Goal: Information Seeking & Learning: Learn about a topic

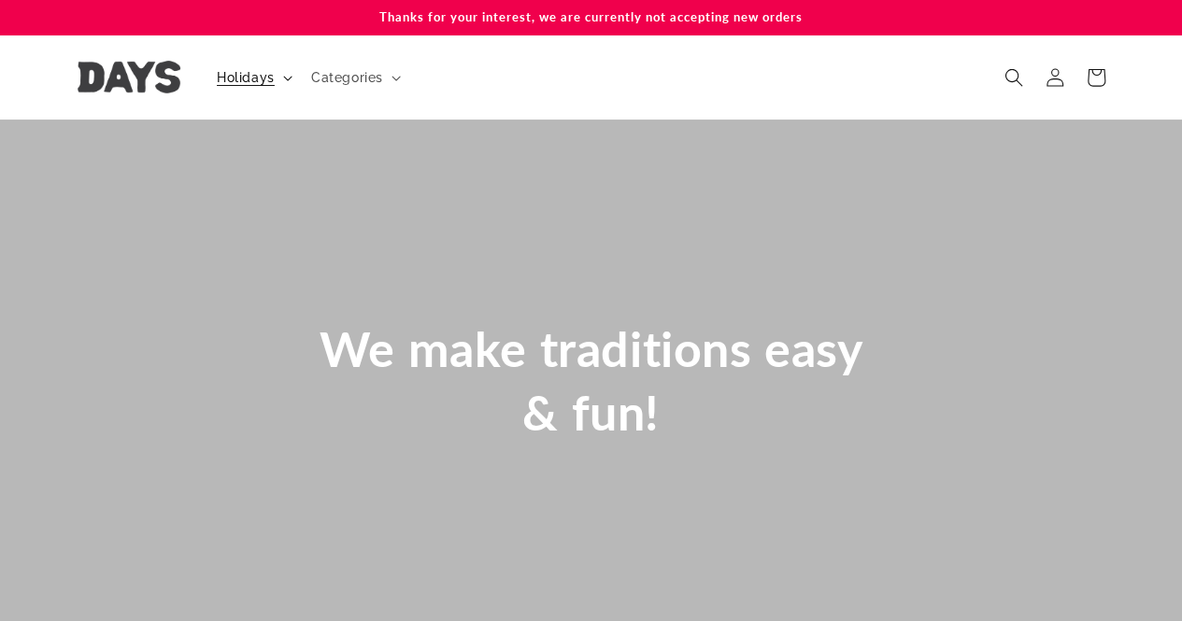
scroll to position [0, 179]
click at [258, 82] on span "Holidays" at bounding box center [246, 77] width 58 height 17
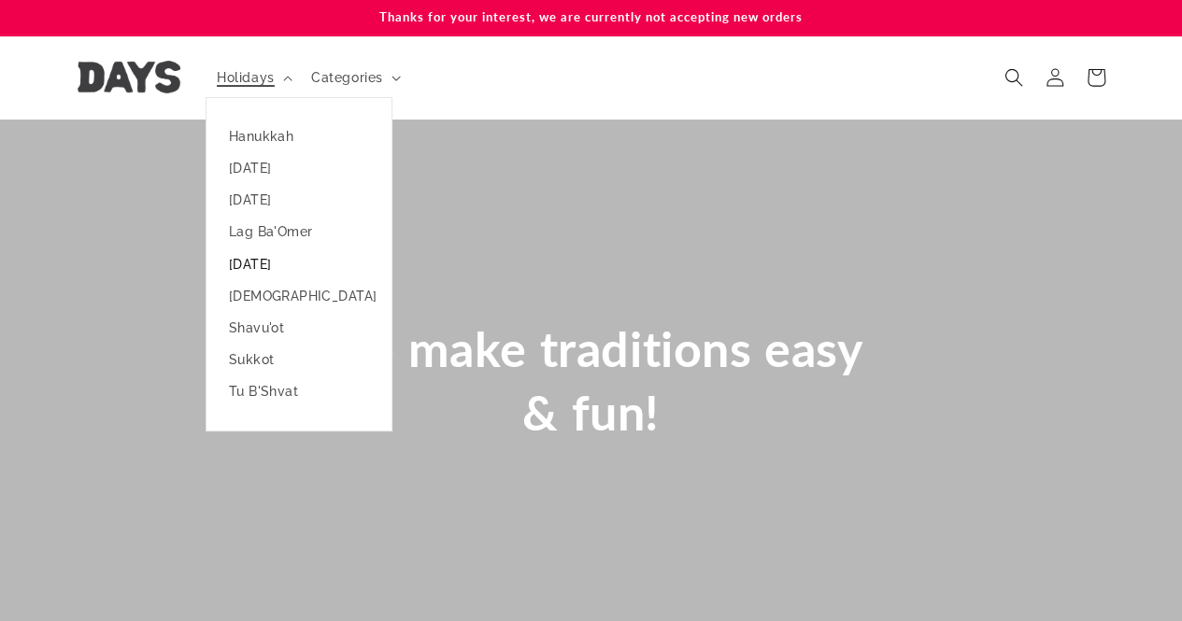
click at [258, 268] on link "[DATE]" at bounding box center [298, 264] width 185 height 32
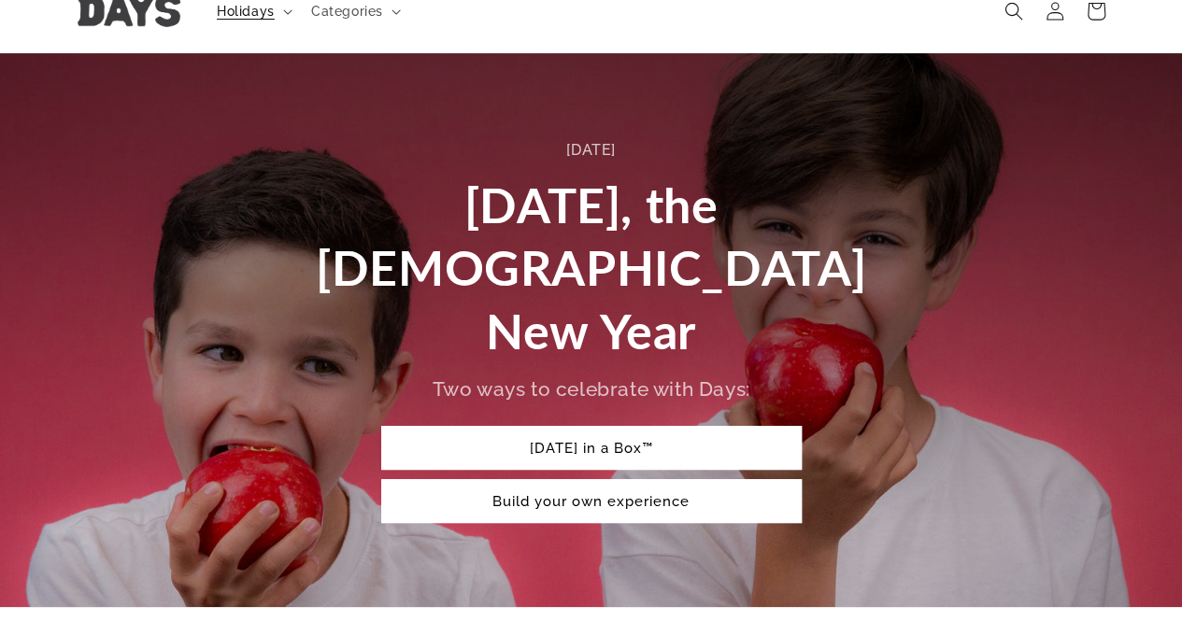
scroll to position [72, 0]
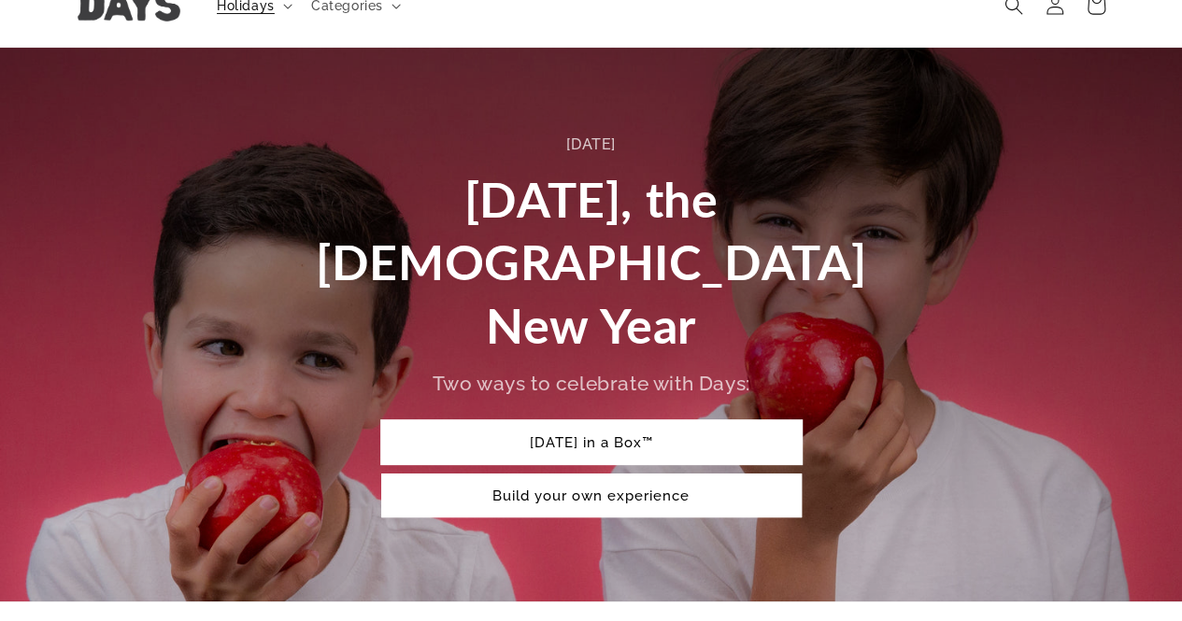
click at [448, 420] on link "[DATE] in a Box™" at bounding box center [591, 442] width 420 height 44
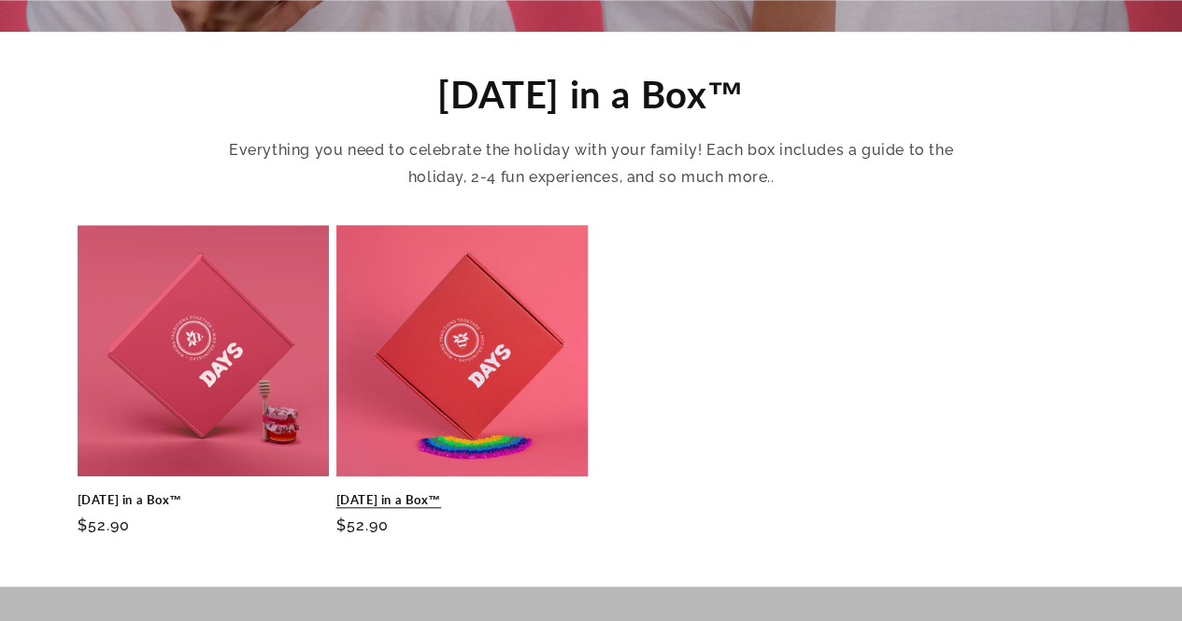
click at [489, 492] on link "[DATE] in a Box™" at bounding box center [461, 500] width 251 height 16
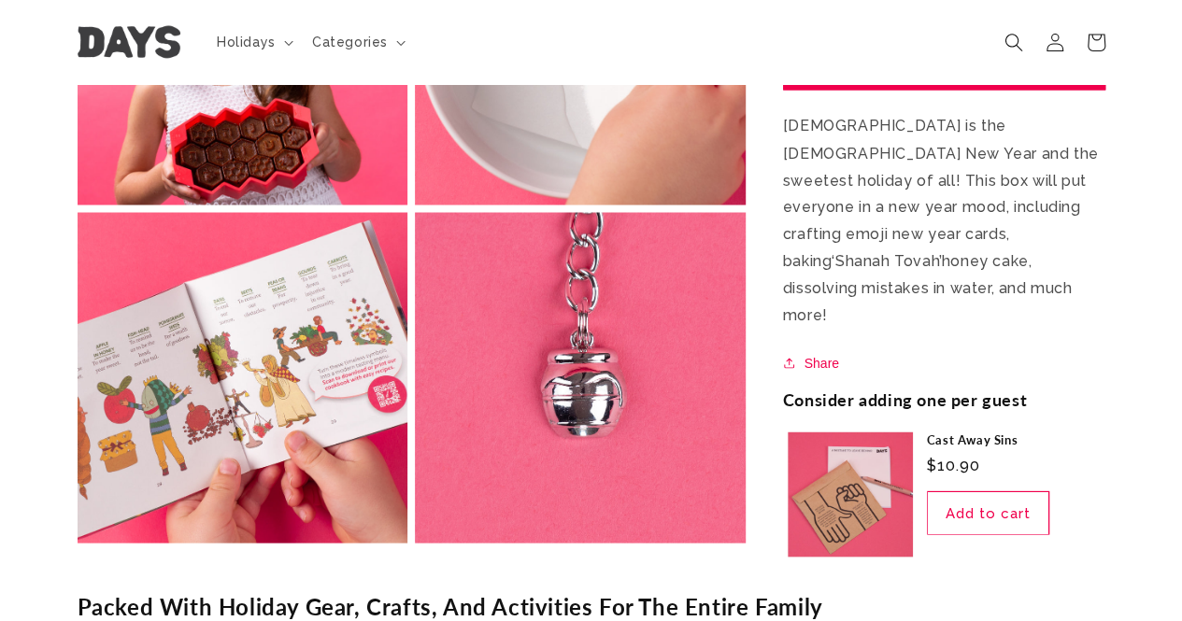
scroll to position [1623, 0]
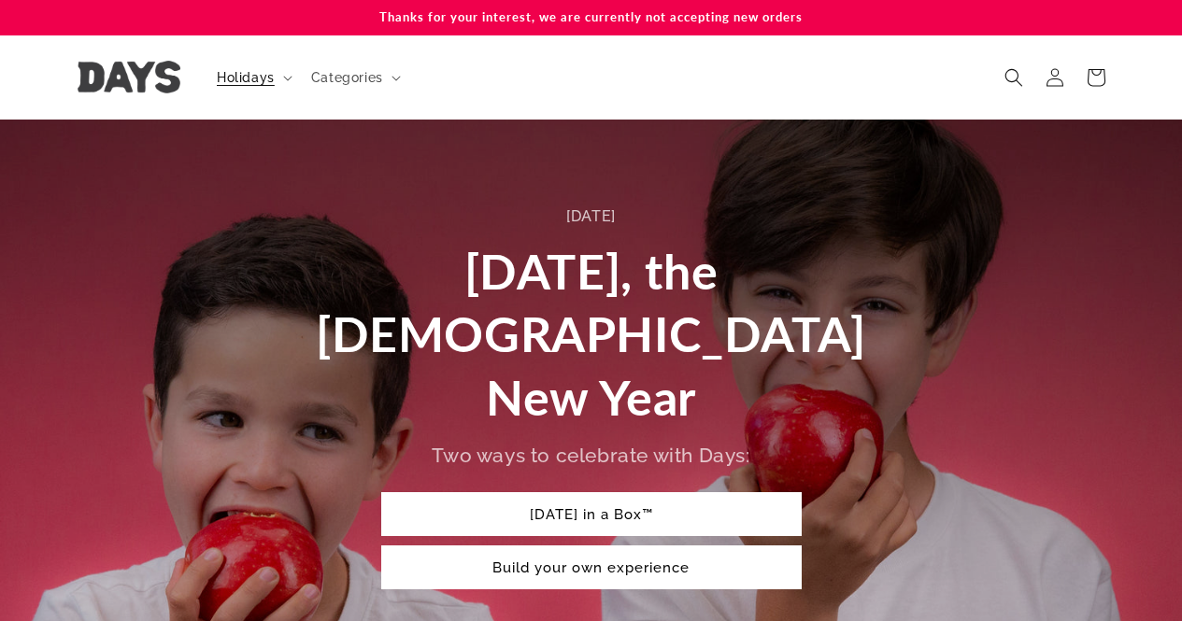
scroll to position [642, 0]
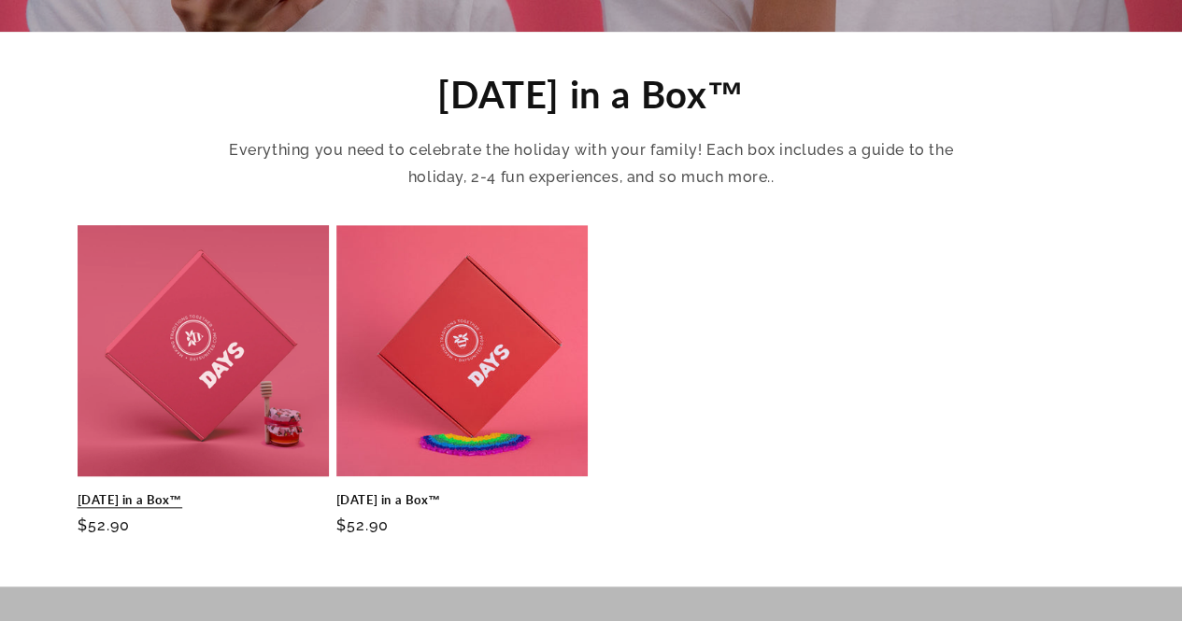
click at [198, 492] on link "[DATE] in a Box™" at bounding box center [203, 500] width 251 height 16
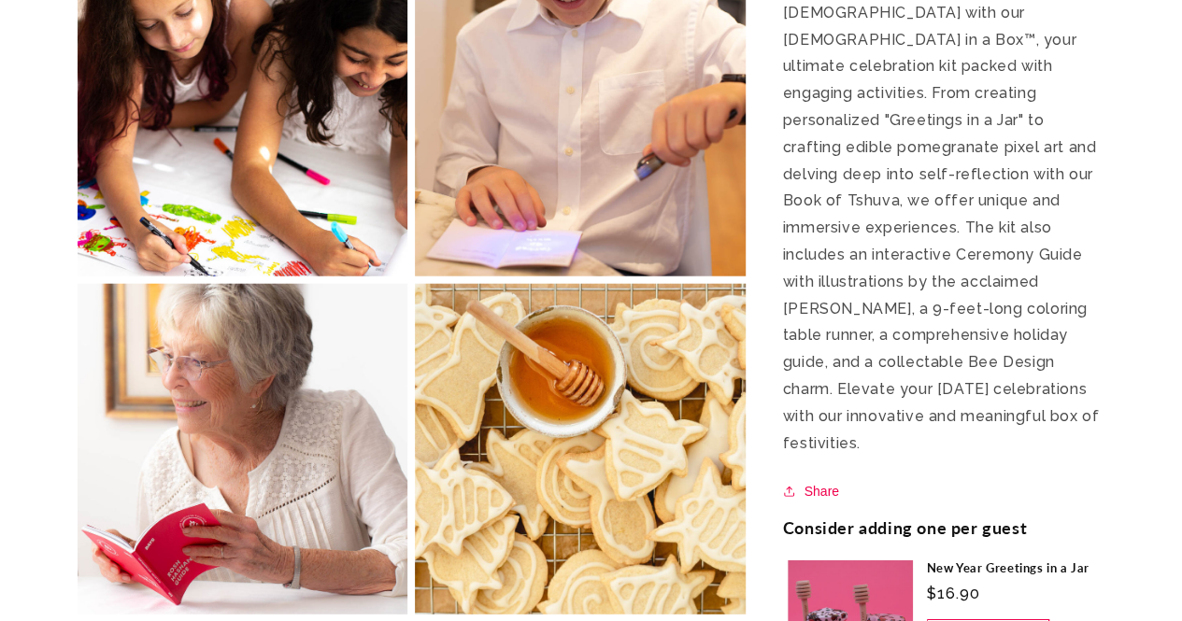
scroll to position [2236, 0]
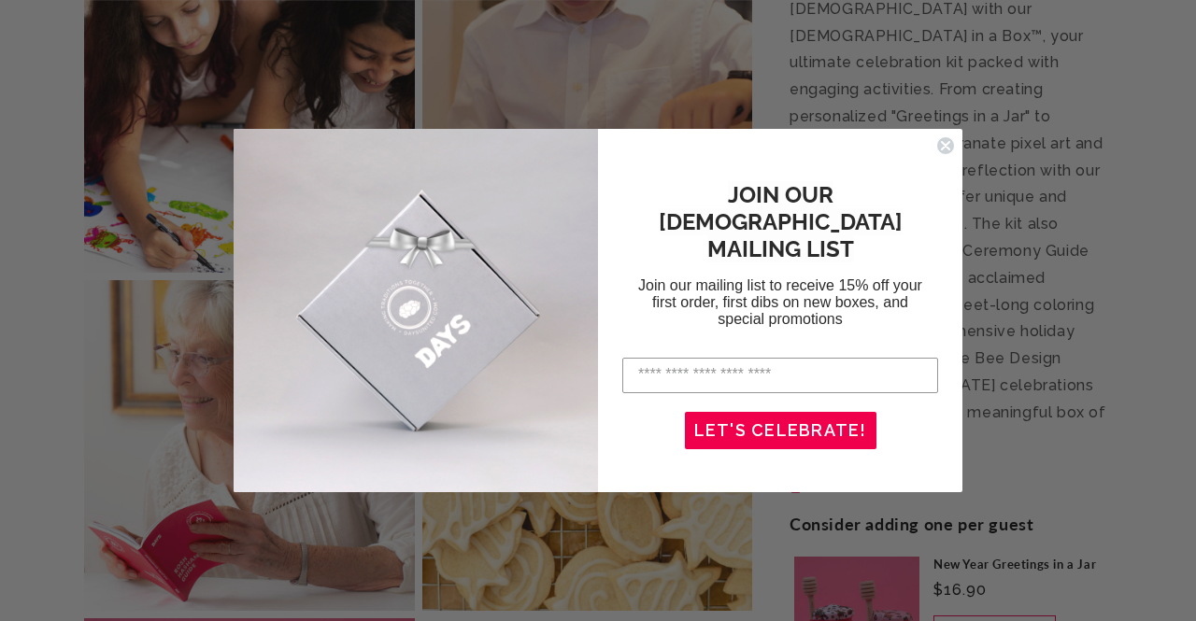
click at [942, 142] on icon "Close dialog" at bounding box center [945, 145] width 7 height 7
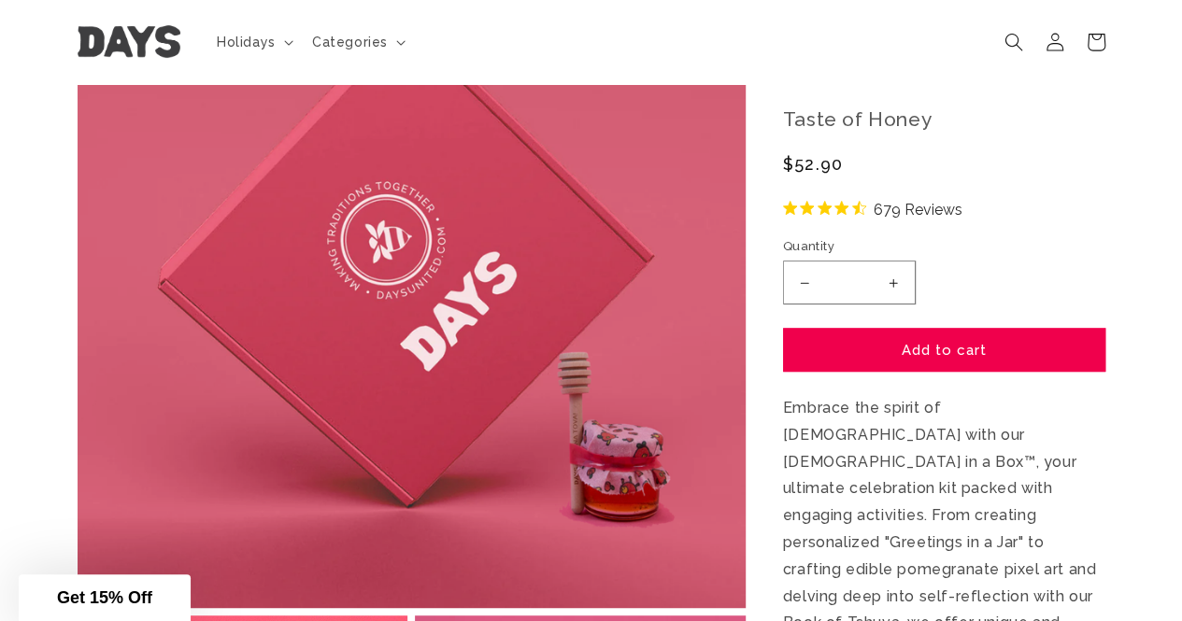
scroll to position [0, 0]
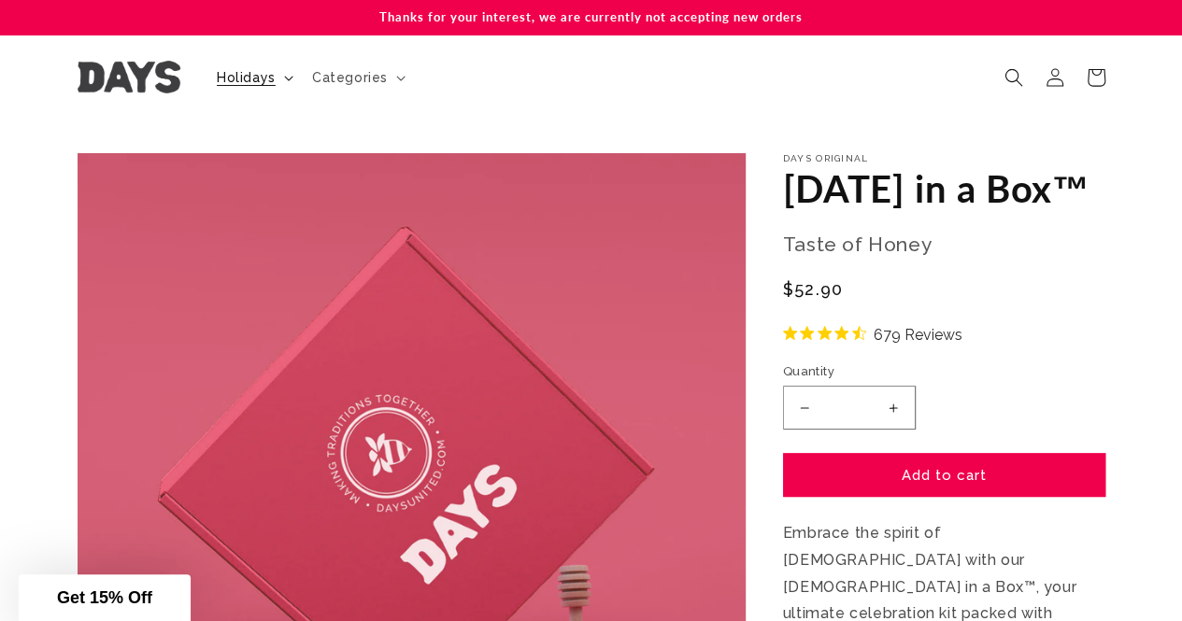
click at [252, 78] on span "Holidays" at bounding box center [246, 77] width 59 height 17
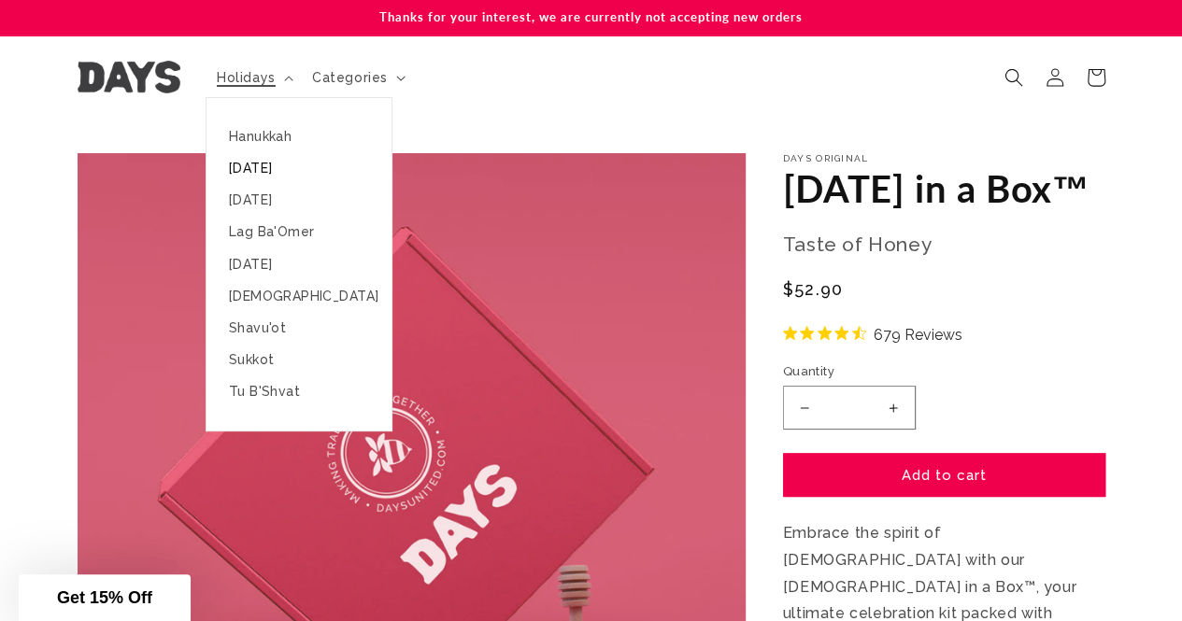
click at [278, 173] on link "[DATE]" at bounding box center [298, 168] width 185 height 32
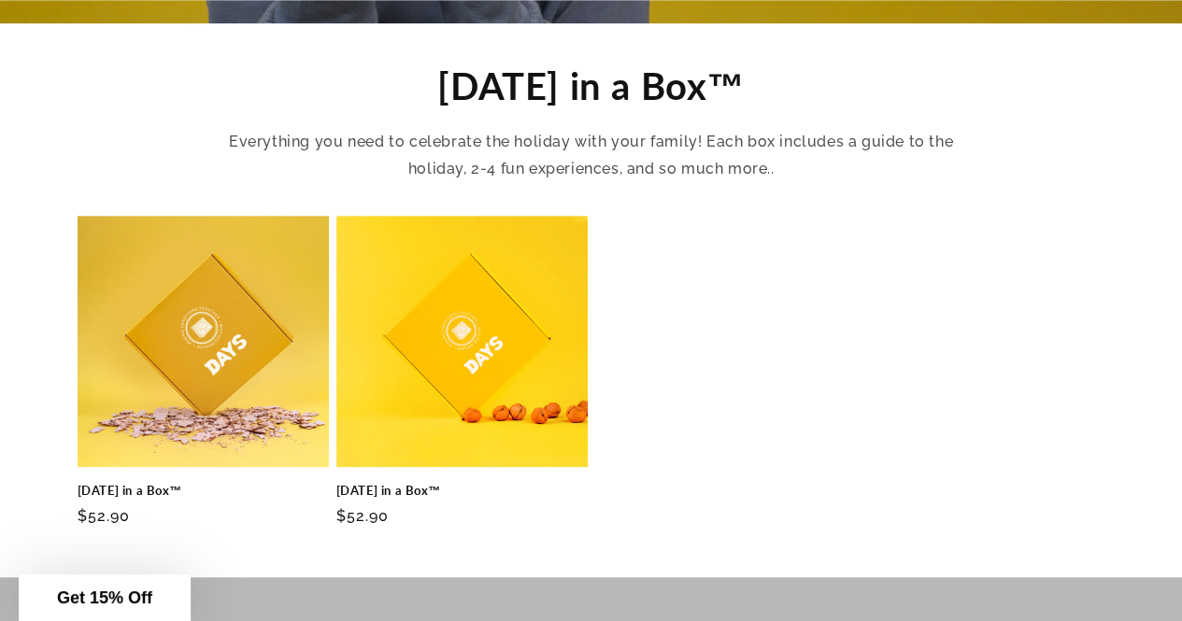
scroll to position [653, 0]
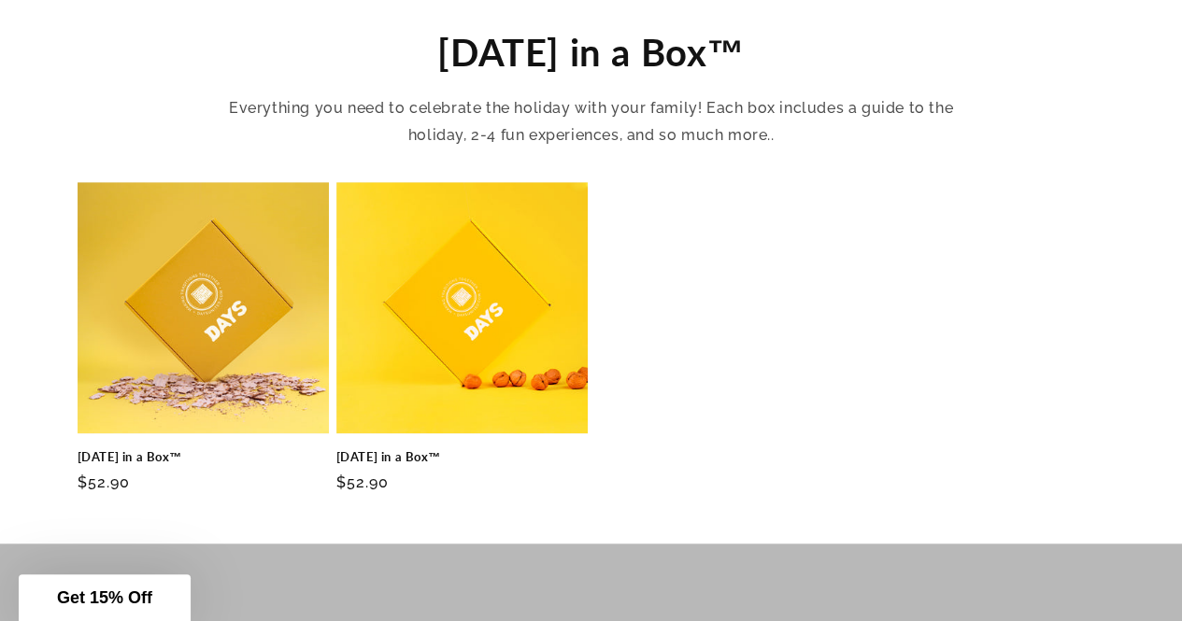
click at [331, 285] on ul "[DATE] in a Box™ [DATE] in a Box™ Regular price $52.90 Regular price $52.90 Sal…" at bounding box center [591, 346] width 1027 height 328
click at [304, 449] on link "[DATE] in a Box™" at bounding box center [203, 457] width 251 height 16
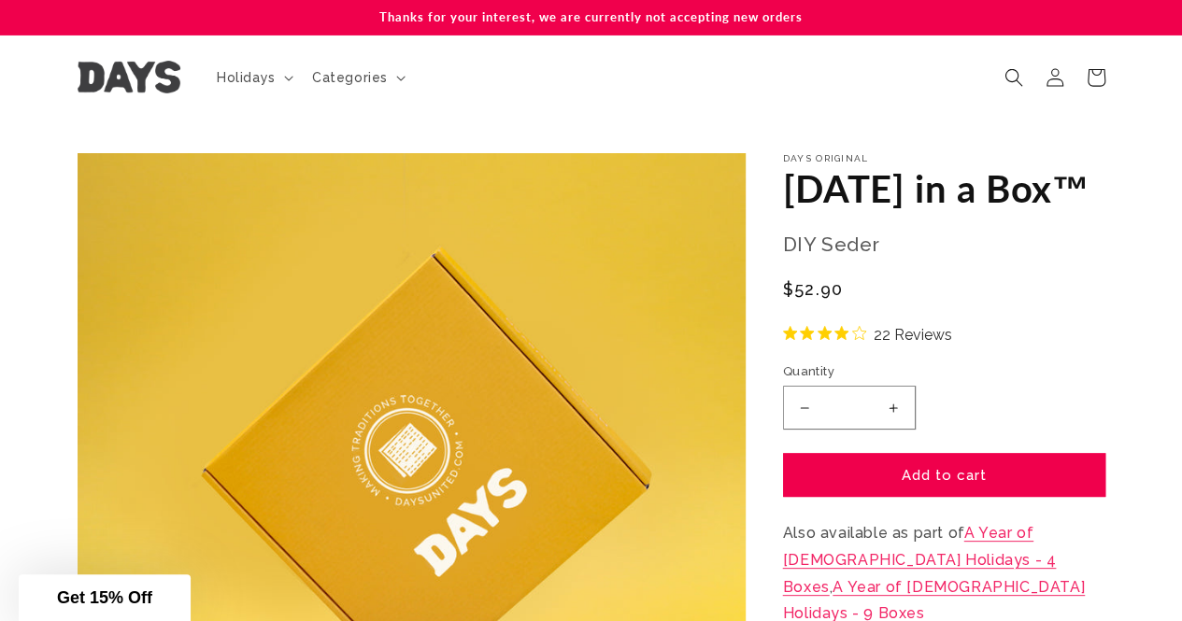
drag, startPoint x: 264, startPoint y: 64, endPoint x: 211, endPoint y: 138, distance: 91.0
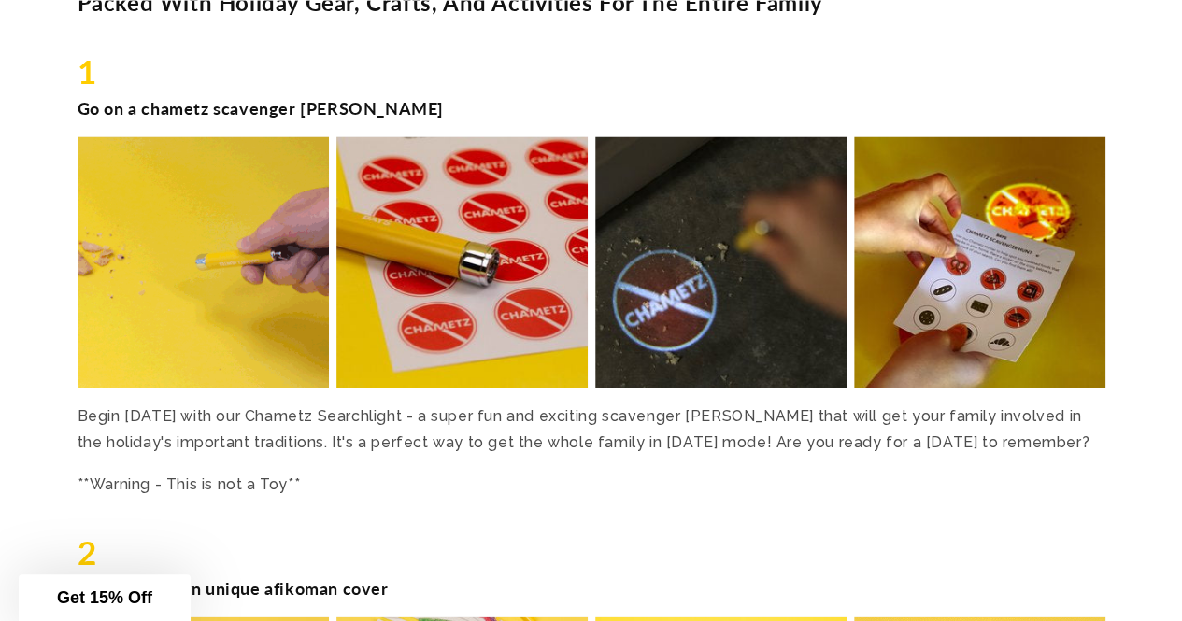
scroll to position [1668, 0]
